Goal: Find specific page/section: Find specific page/section

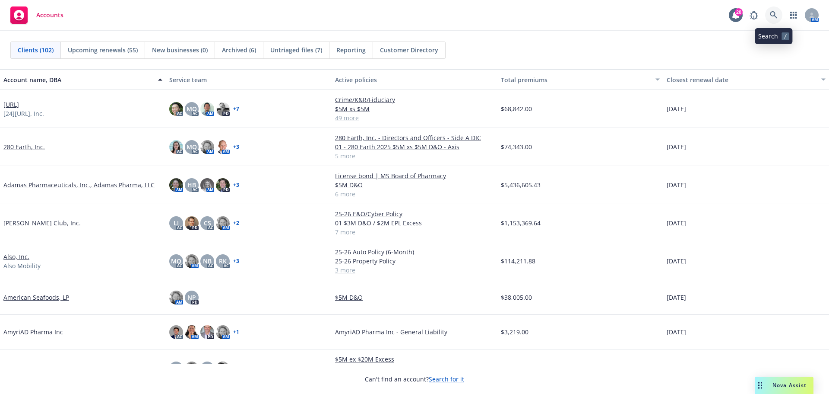
click at [772, 15] on icon at bounding box center [773, 14] width 7 height 7
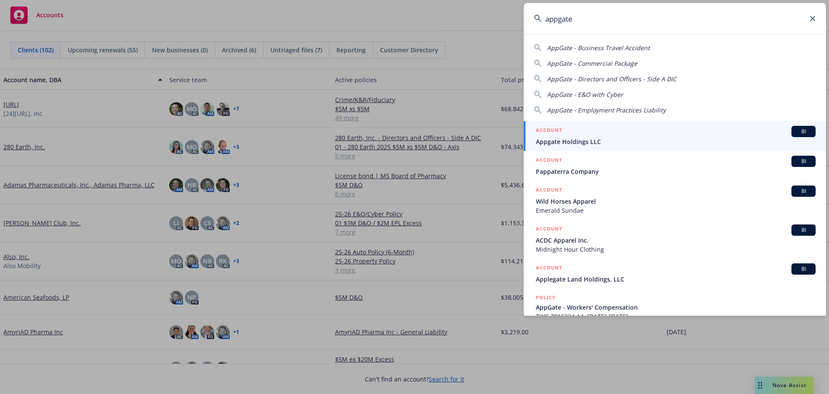
type input "appgate"
click at [799, 129] on span "BI" at bounding box center [803, 131] width 17 height 8
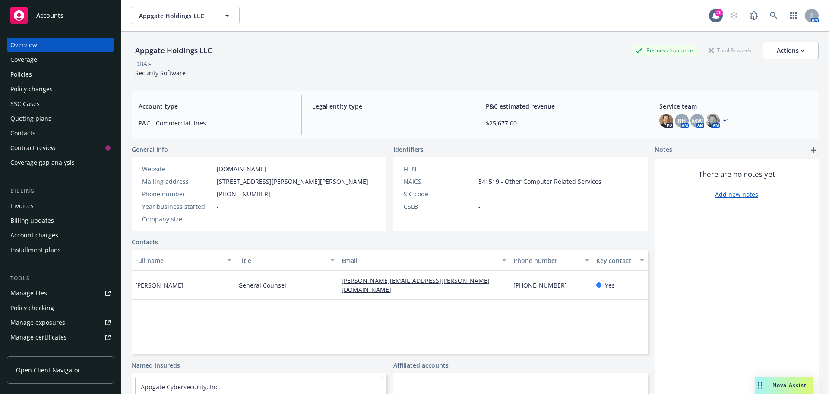
click at [25, 74] on div "Policies" at bounding box center [21, 74] width 22 height 14
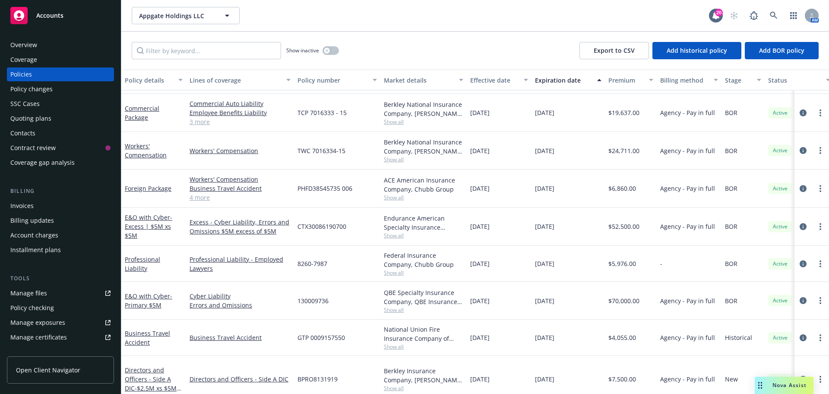
scroll to position [76, 0]
